Goal: Task Accomplishment & Management: Manage account settings

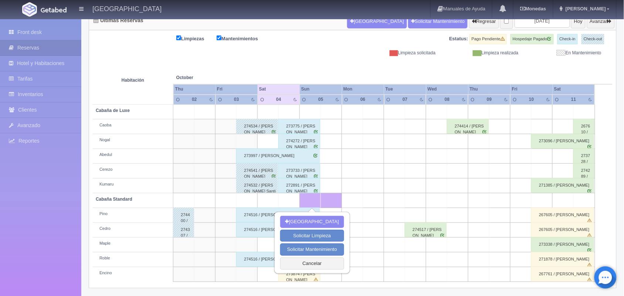
scroll to position [67, 0]
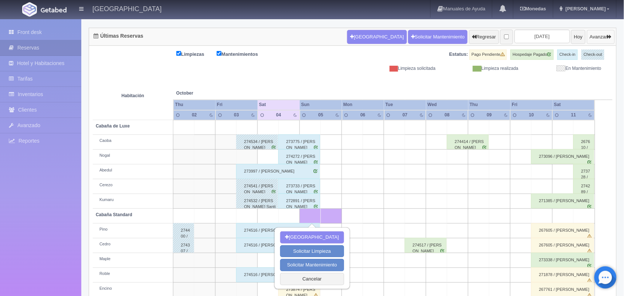
click at [596, 32] on button "Avanzar" at bounding box center [601, 37] width 28 height 14
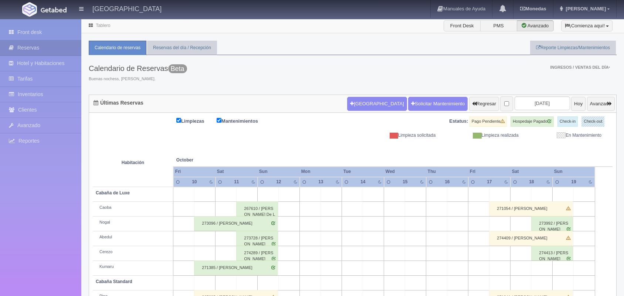
scroll to position [84, 0]
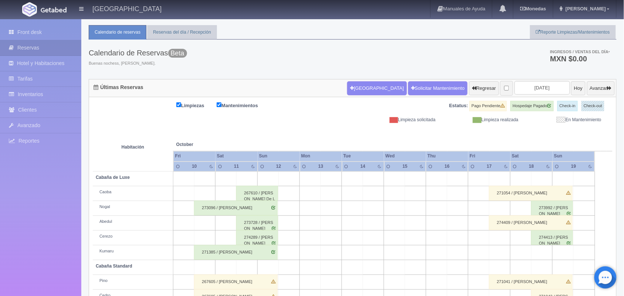
scroll to position [15, 0]
click at [571, 85] on button "Hoy" at bounding box center [578, 89] width 14 height 14
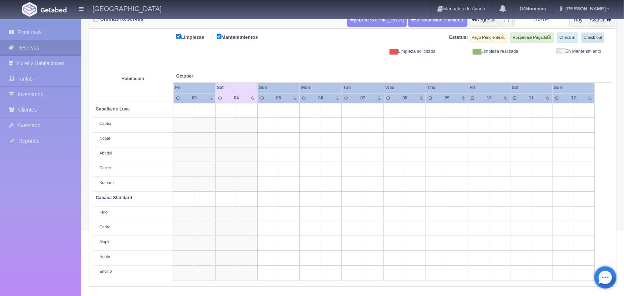
click at [363, 166] on table "Habitación October Oct Fri Sat Sun Mon Tue Wed Thu Fri 03 04" at bounding box center [353, 168] width 520 height 226
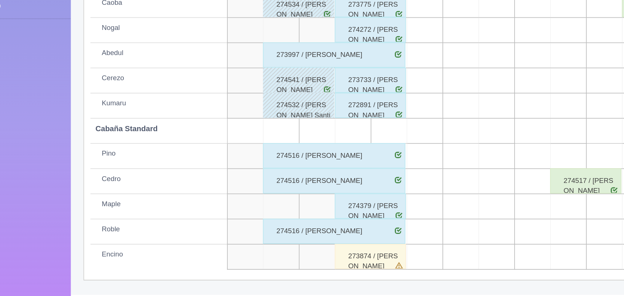
scroll to position [84, 0]
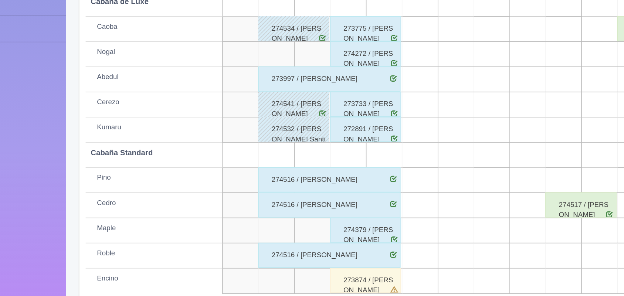
click at [252, 274] on div "273874 / Martín Gonzales" at bounding box center [257, 273] width 42 height 15
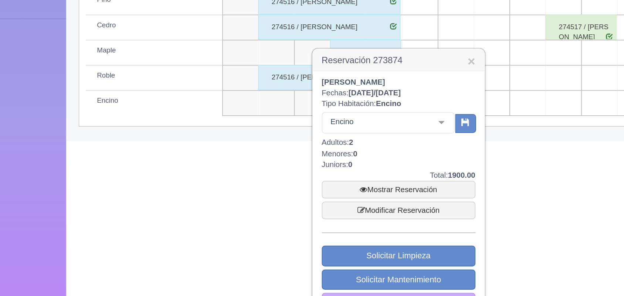
scroll to position [194, 0]
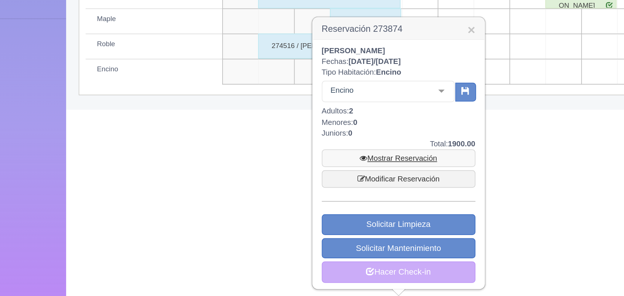
click at [271, 212] on link "Mostrar Reservación" at bounding box center [276, 215] width 90 height 10
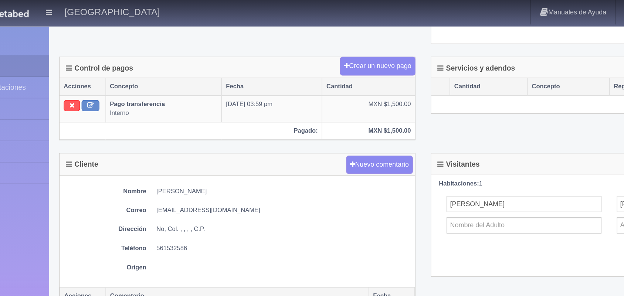
scroll to position [204, 0]
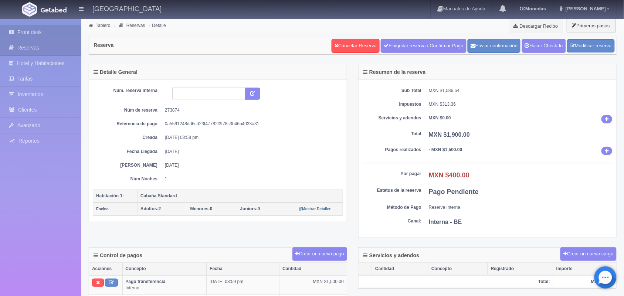
click at [41, 33] on link "Front desk" at bounding box center [40, 32] width 81 height 15
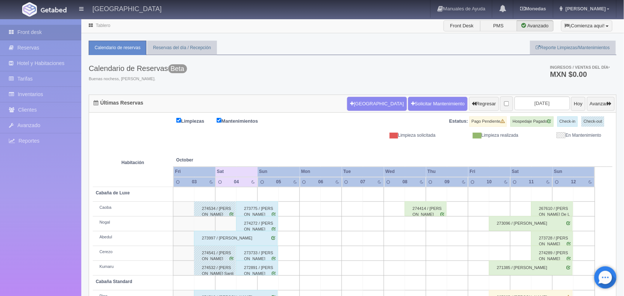
scroll to position [84, 0]
